Goal: Task Accomplishment & Management: Use online tool/utility

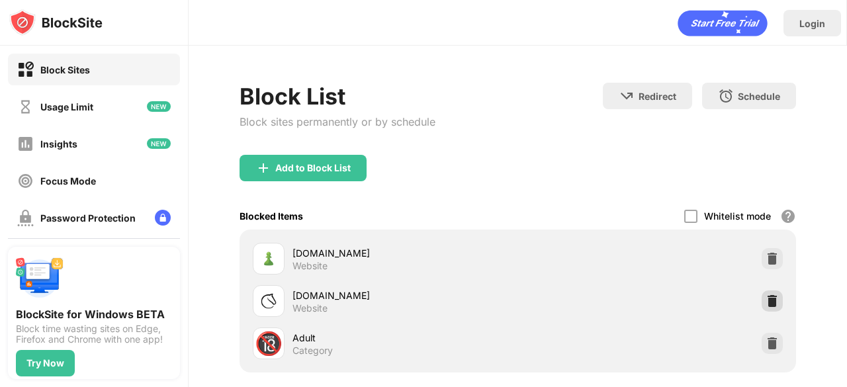
click at [761, 310] on div at bounding box center [771, 300] width 21 height 21
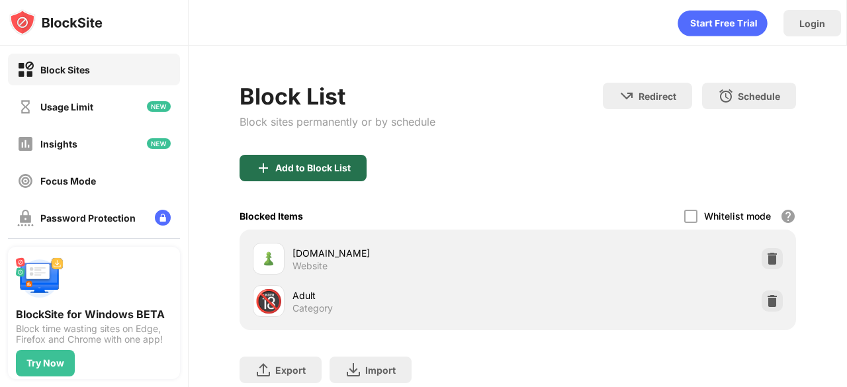
click at [277, 173] on div "Add to Block List" at bounding box center [302, 168] width 127 height 26
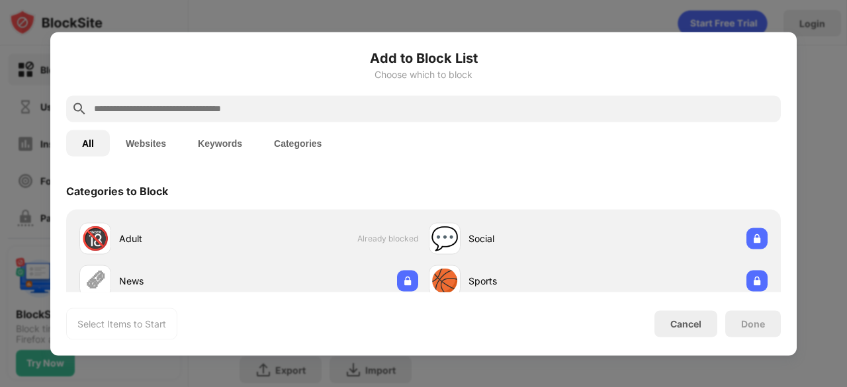
click at [352, 108] on input "text" at bounding box center [434, 109] width 683 height 16
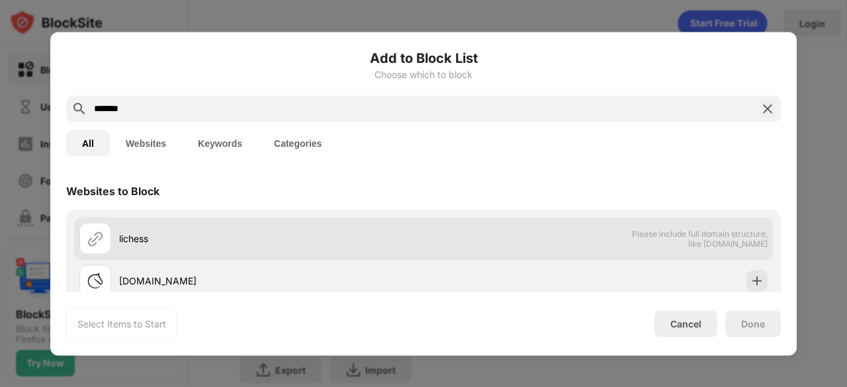
type input "*******"
click at [439, 251] on div "lichess Please include full domain structure, like [DOMAIN_NAME]" at bounding box center [423, 238] width 698 height 42
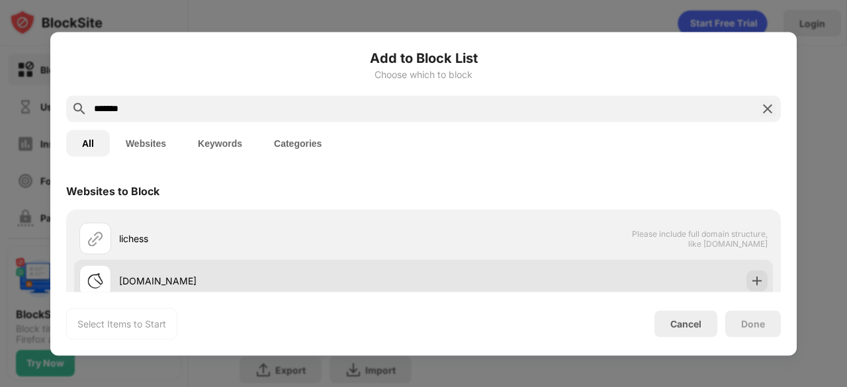
click at [442, 259] on div "[DOMAIN_NAME]" at bounding box center [423, 280] width 698 height 42
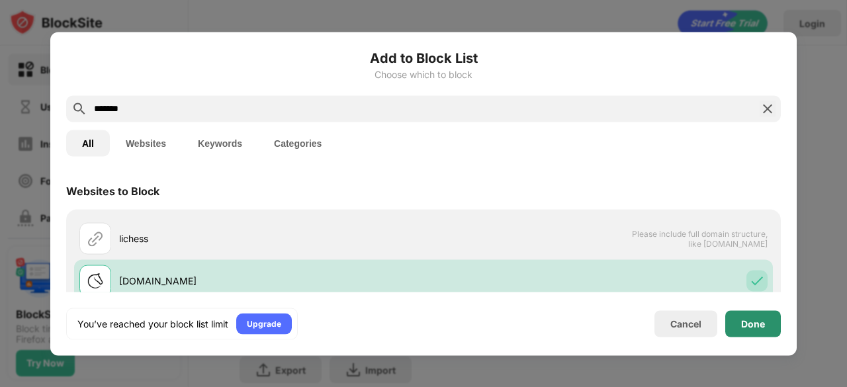
click at [759, 312] on div "Done" at bounding box center [753, 323] width 56 height 26
